Goal: Information Seeking & Learning: Learn about a topic

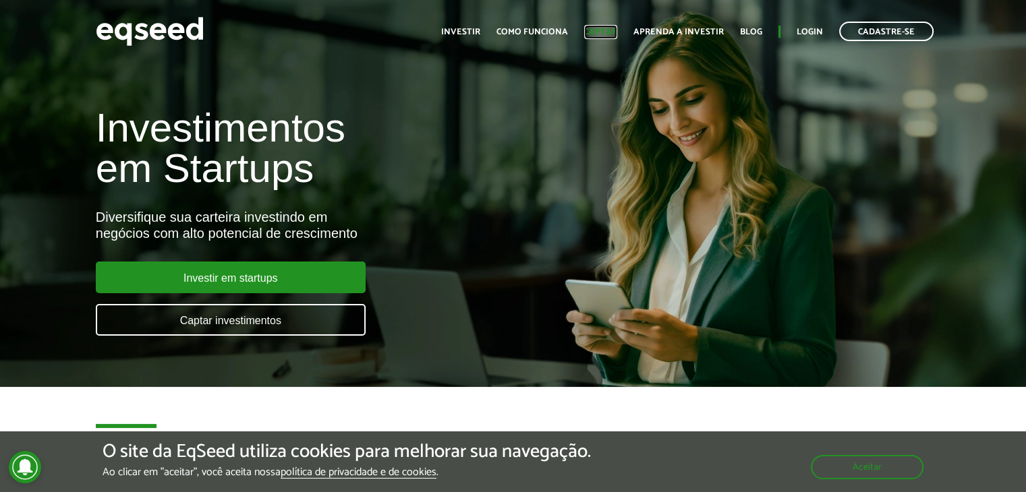
click at [606, 28] on link "Captar" at bounding box center [600, 32] width 33 height 9
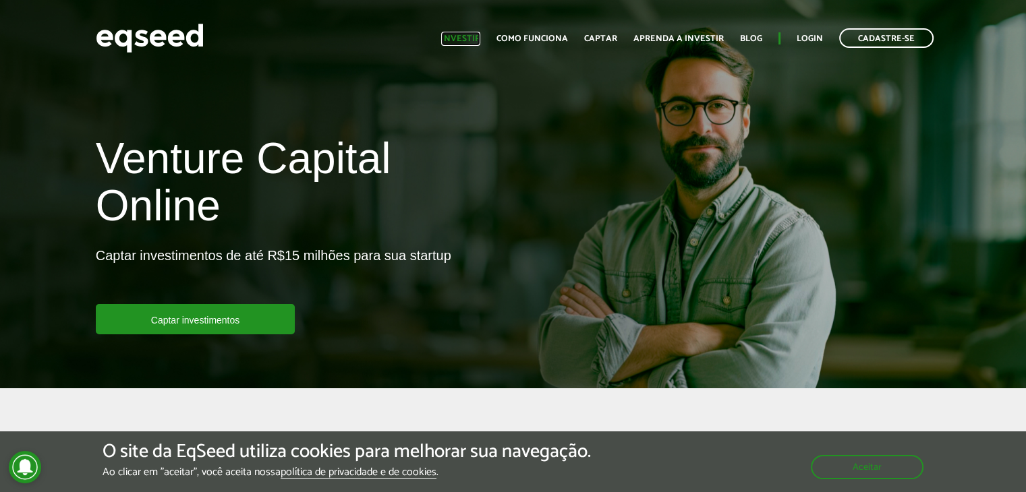
click at [468, 36] on link "Investir" at bounding box center [460, 38] width 39 height 9
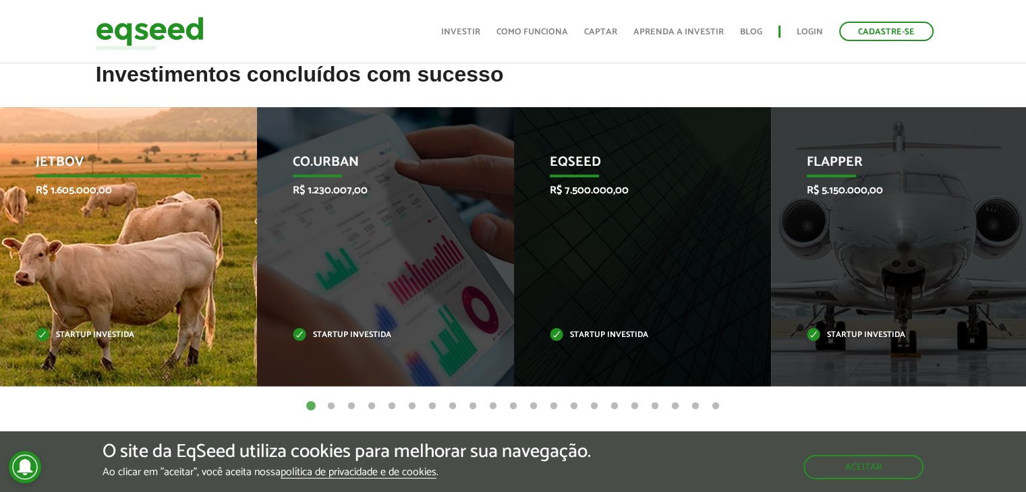
scroll to position [525, 0]
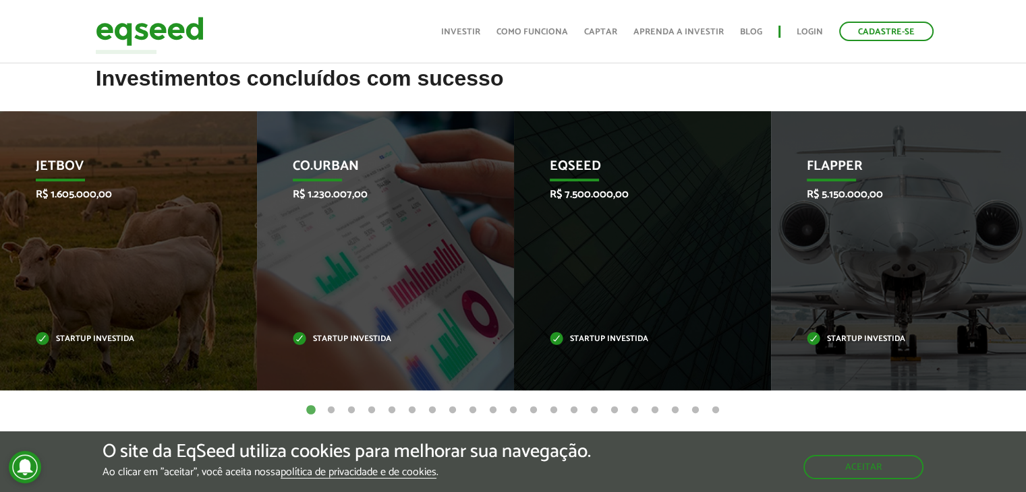
click at [332, 412] on button "2" at bounding box center [330, 410] width 13 height 13
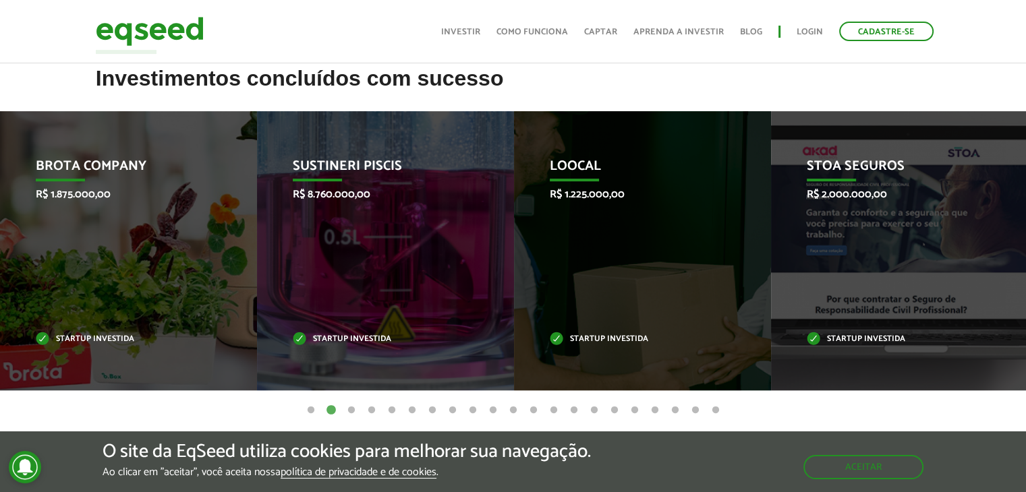
drag, startPoint x: 332, startPoint y: 412, endPoint x: 345, endPoint y: 409, distance: 13.1
click at [345, 409] on ul "1 2 3 4 5 6 7 8 9 10 11 12 13 14 15 16 17 18 19 20 21" at bounding box center [513, 410] width 1026 height 15
click at [347, 409] on button "3" at bounding box center [351, 410] width 13 height 13
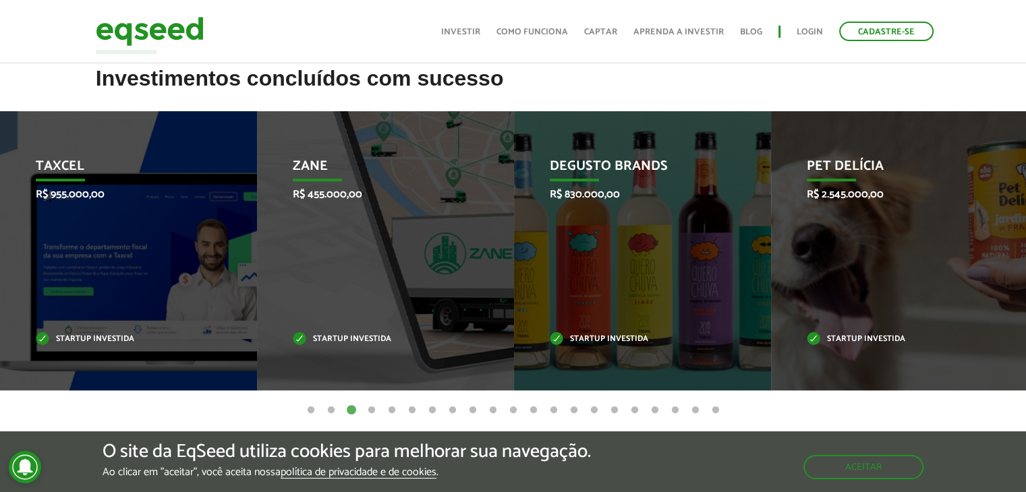
click at [370, 408] on button "4" at bounding box center [371, 410] width 13 height 13
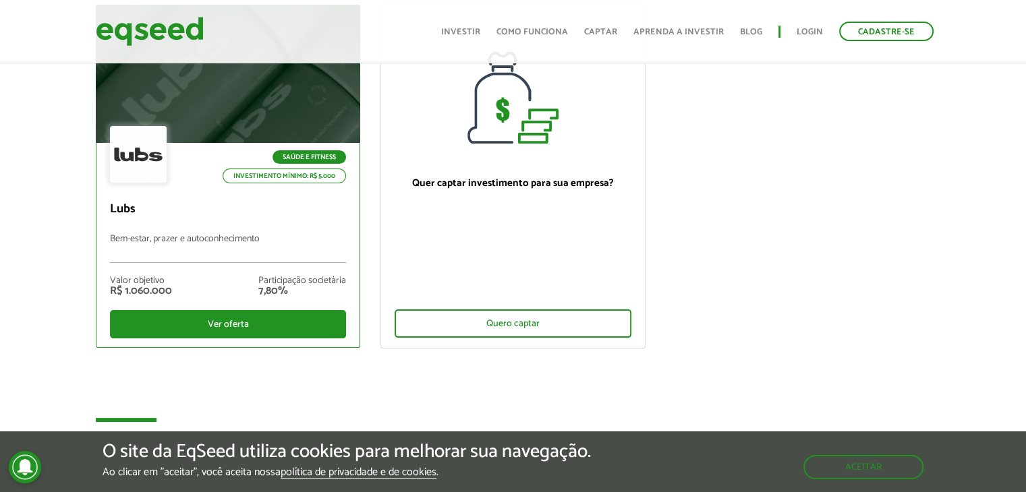
scroll to position [0, 0]
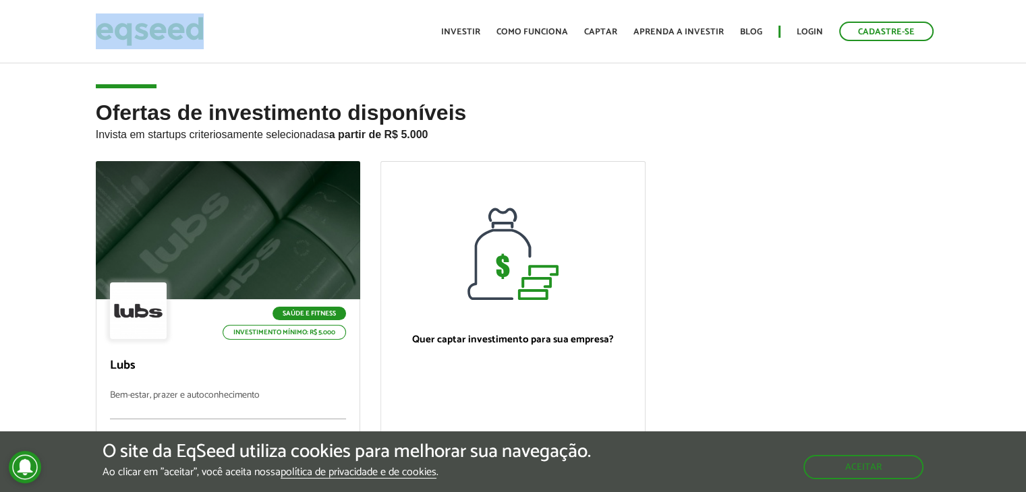
drag, startPoint x: 227, startPoint y: 30, endPoint x: 86, endPoint y: 26, distance: 141.1
click at [86, 26] on div "Cadastre-se Toggle navigation Toggle navigation Início Investir Como funciona C…" at bounding box center [513, 31] width 855 height 36
copy link
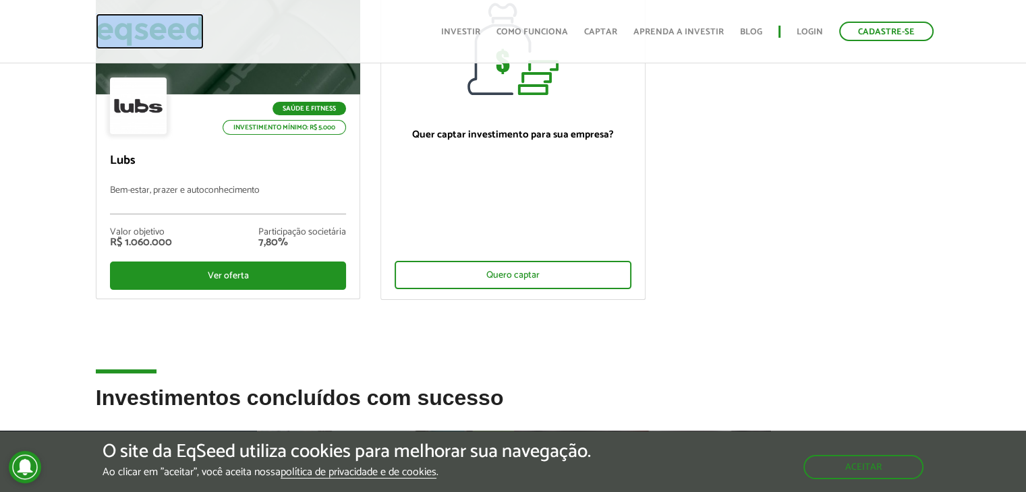
scroll to position [430, 0]
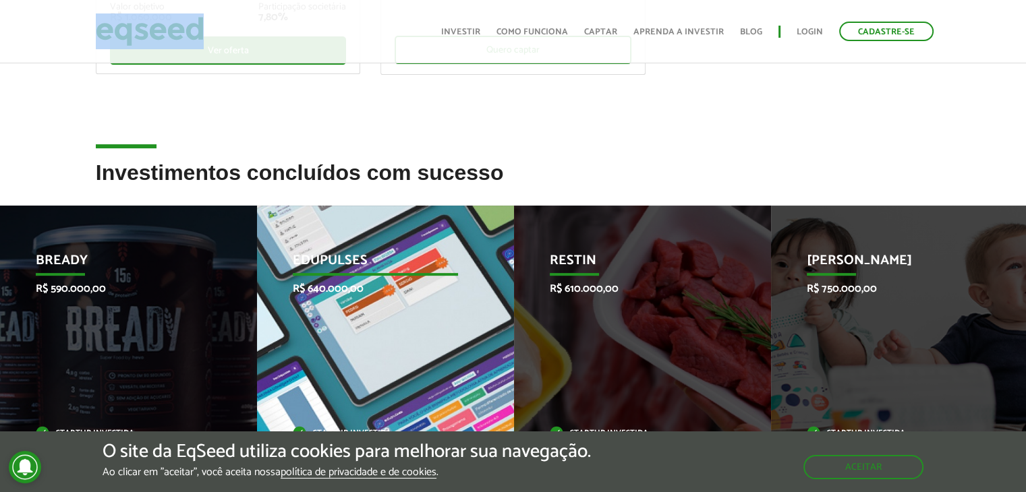
click at [470, 278] on div "Edupulses R$ 640.000,00 Startup investida" at bounding box center [375, 345] width 237 height 279
